Goal: Communication & Community: Participate in discussion

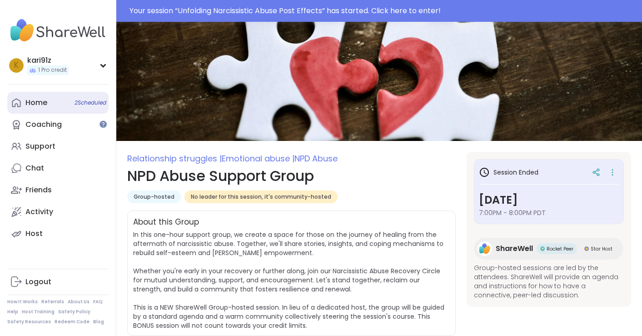
click at [46, 104] on div "Home 2 Scheduled" at bounding box center [36, 103] width 22 height 10
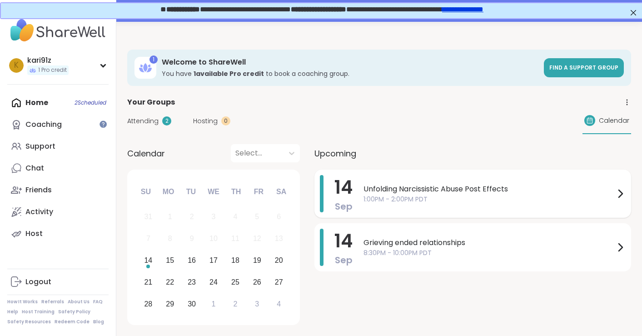
click at [458, 189] on span "Unfolding Narcissistic Abuse Post Effects" at bounding box center [489, 189] width 251 height 11
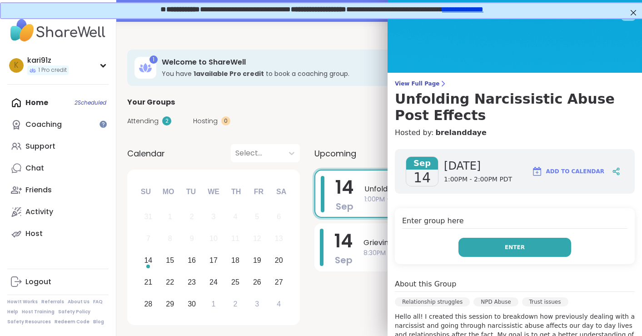
click at [496, 247] on button "Enter" at bounding box center [515, 247] width 113 height 19
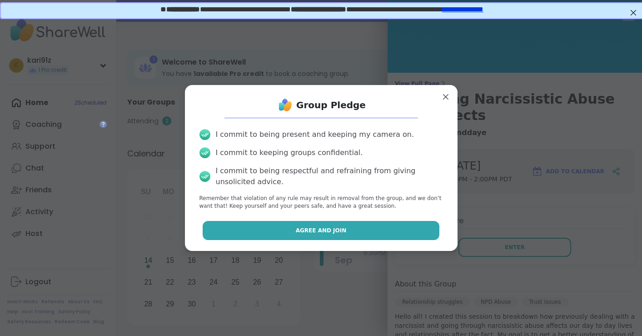
click at [305, 233] on span "Agree and Join" at bounding box center [321, 230] width 51 height 8
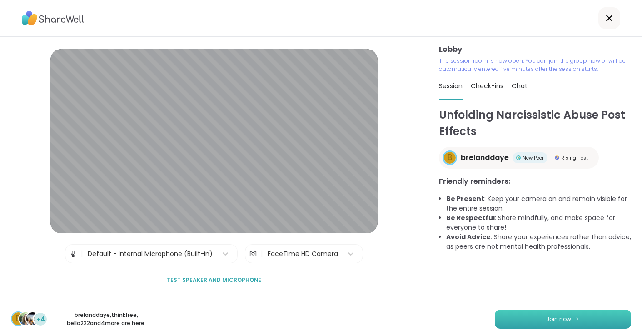
click at [567, 322] on span "Join now" at bounding box center [558, 319] width 25 height 8
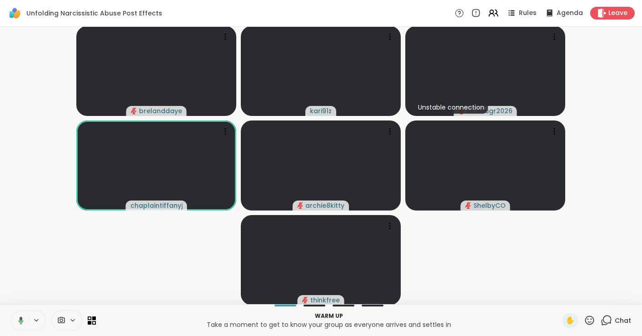
click at [22, 321] on icon at bounding box center [21, 320] width 5 height 8
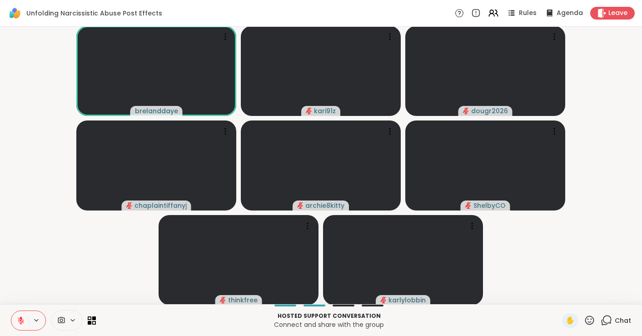
click at [19, 322] on icon at bounding box center [21, 320] width 8 height 8
click at [19, 323] on icon at bounding box center [21, 320] width 8 height 8
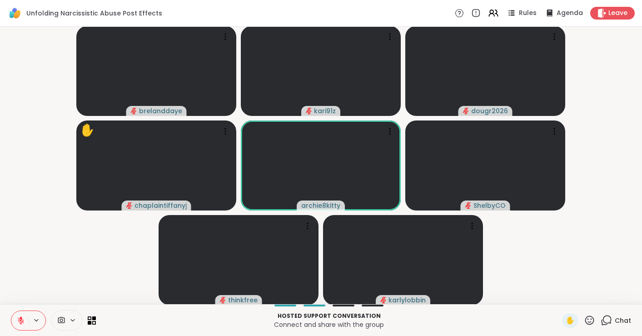
click at [612, 322] on icon at bounding box center [606, 320] width 11 height 11
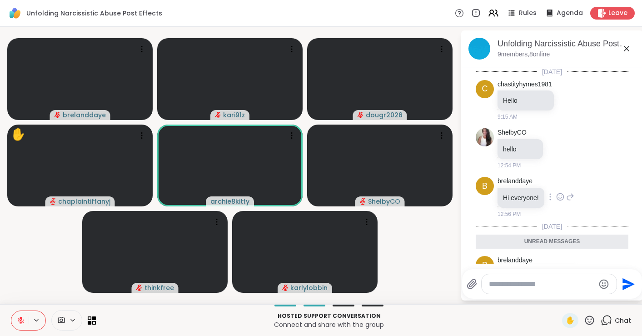
scroll to position [37, 0]
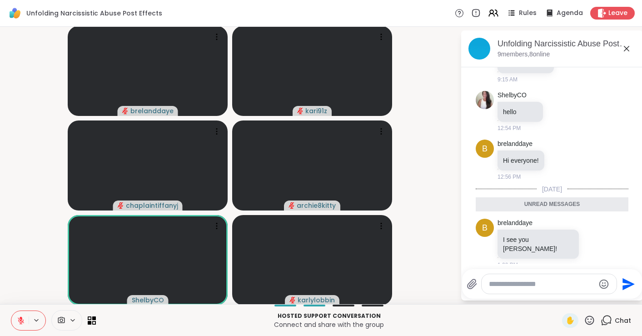
click at [629, 49] on icon at bounding box center [626, 48] width 11 height 11
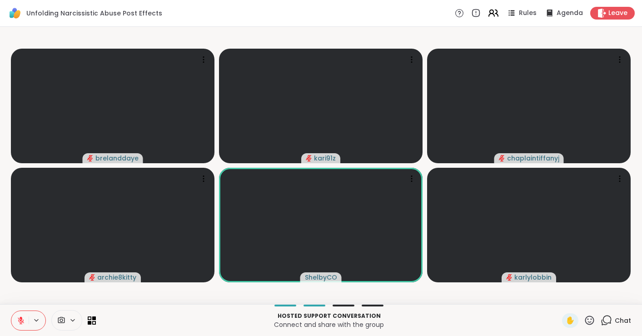
click at [492, 18] on icon at bounding box center [493, 12] width 11 height 11
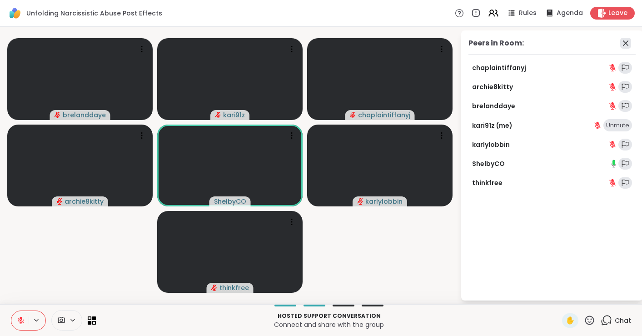
click at [622, 42] on icon at bounding box center [625, 43] width 11 height 11
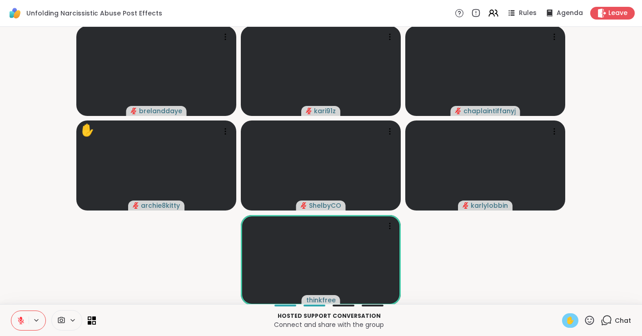
click at [570, 323] on span "✋" at bounding box center [570, 320] width 9 height 11
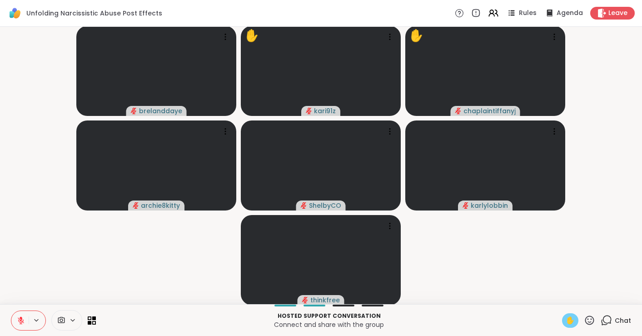
click at [573, 318] on span "✋" at bounding box center [570, 320] width 9 height 11
click at [18, 318] on icon at bounding box center [21, 320] width 6 height 6
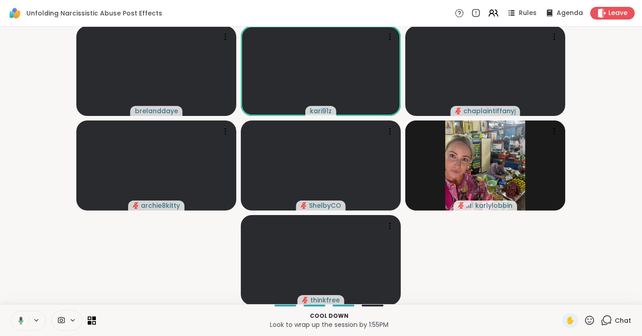
click at [23, 318] on icon at bounding box center [19, 320] width 8 height 8
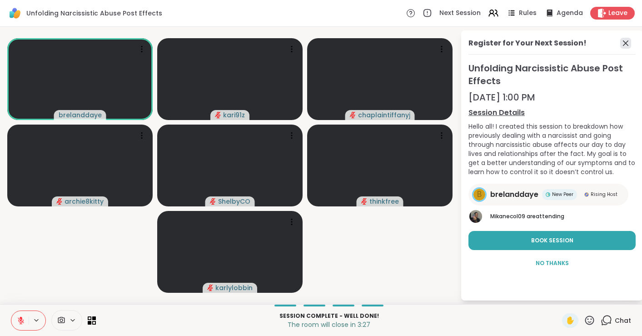
click at [625, 38] on icon at bounding box center [625, 43] width 11 height 11
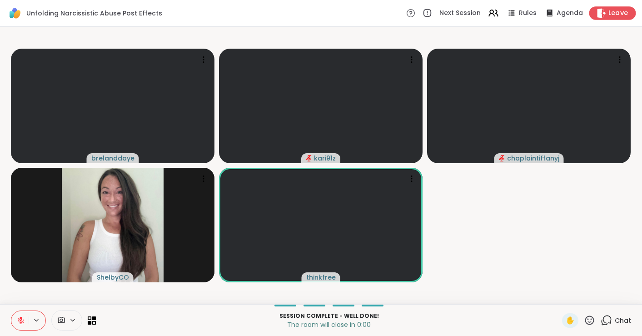
click at [617, 16] on span "Leave" at bounding box center [619, 14] width 20 height 10
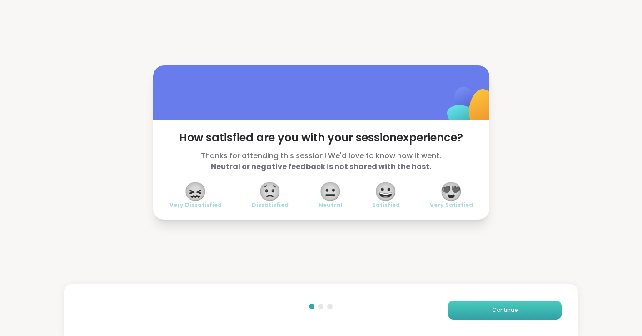
click at [495, 314] on span "Continue" at bounding box center [504, 310] width 25 height 8
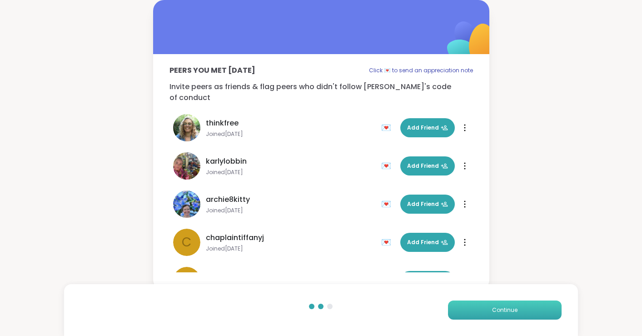
click at [495, 314] on span "Continue" at bounding box center [504, 310] width 25 height 8
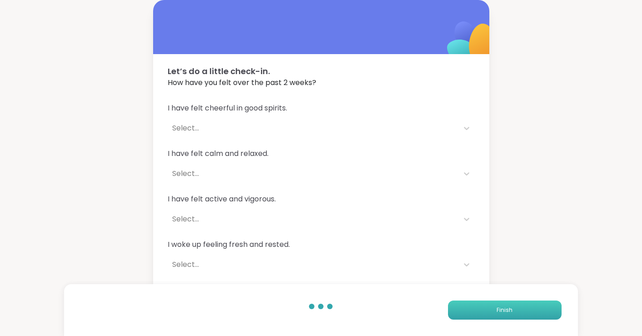
click at [495, 314] on button "Finish" at bounding box center [505, 309] width 114 height 19
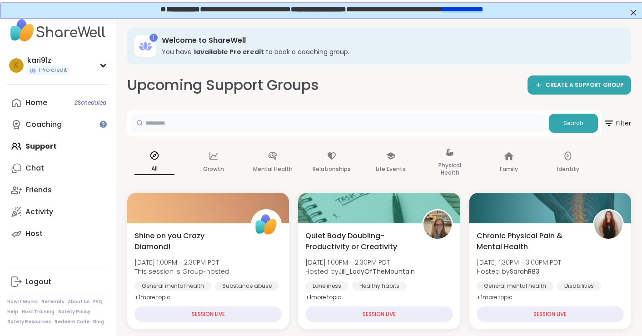
click at [245, 130] on input "text" at bounding box center [338, 123] width 414 height 18
click at [40, 102] on div "Home 2 Scheduled" at bounding box center [36, 103] width 22 height 10
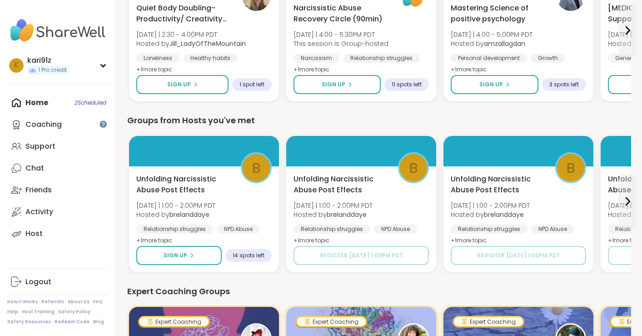
scroll to position [383, 0]
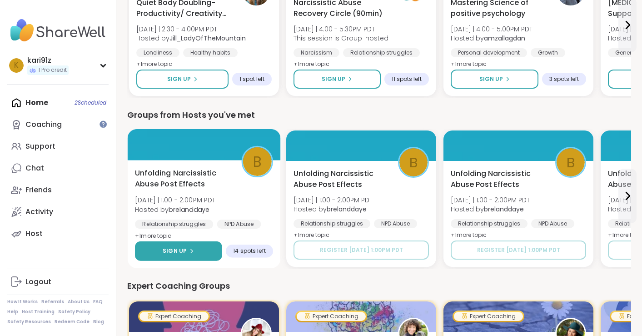
click at [170, 255] on span "Sign Up" at bounding box center [175, 251] width 24 height 8
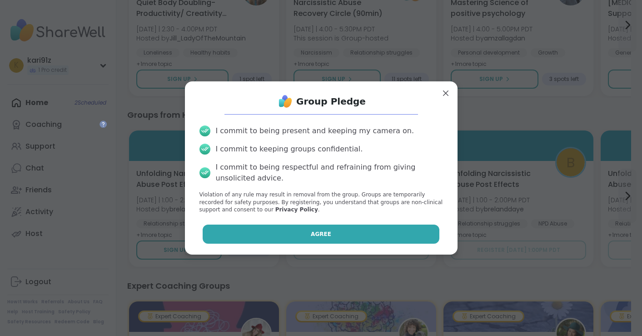
click at [326, 234] on span "Agree" at bounding box center [321, 234] width 20 height 8
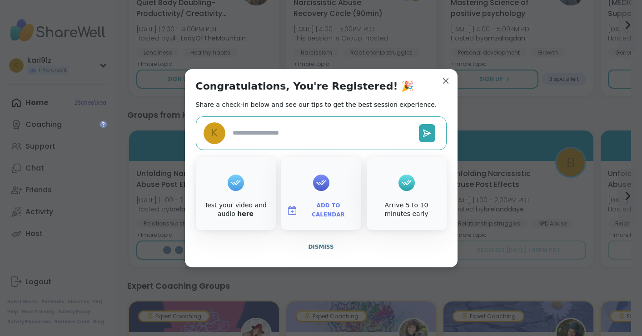
type textarea "*"
click at [324, 248] on span "Dismiss" at bounding box center [320, 247] width 25 height 6
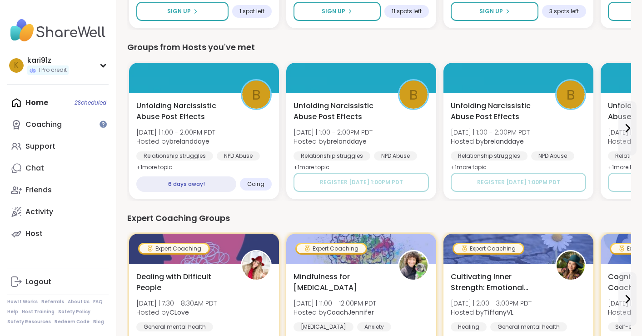
scroll to position [447, 0]
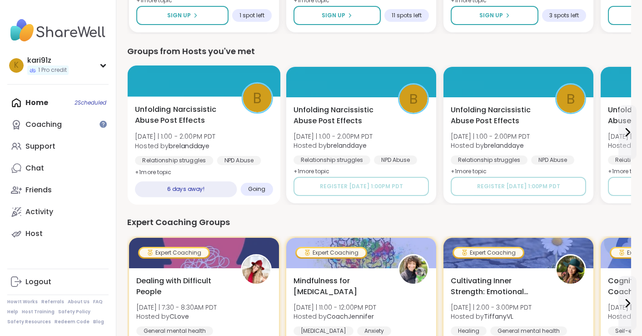
click at [205, 116] on span "Unfolding Narcissistic Abuse Post Effects" at bounding box center [183, 115] width 96 height 22
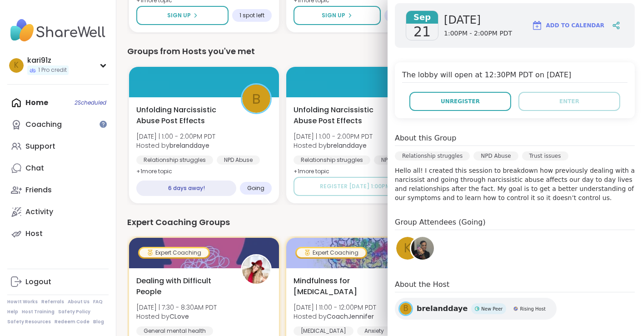
scroll to position [155, 0]
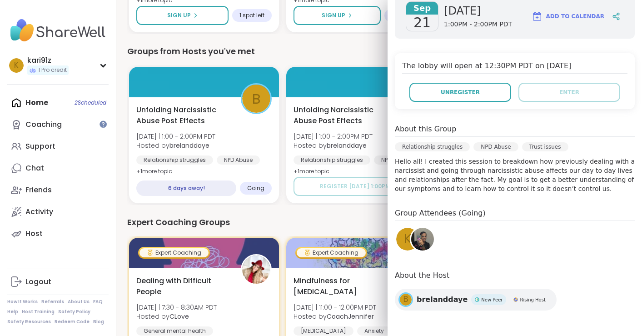
click at [426, 239] on img at bounding box center [422, 239] width 23 height 23
click at [344, 48] on div "Groups from Hosts you've met" at bounding box center [379, 51] width 504 height 13
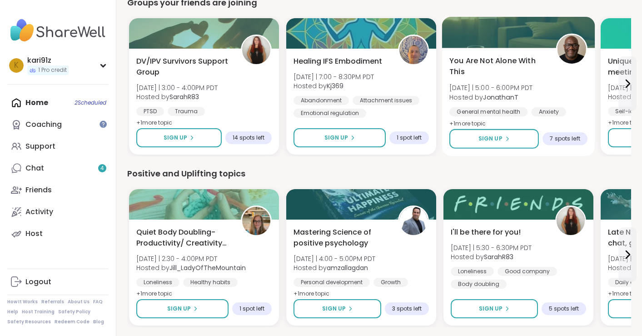
scroll to position [838, 0]
